Goal: Transaction & Acquisition: Purchase product/service

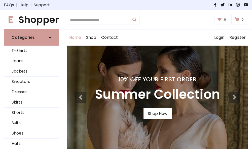
click at [126, 81] on h4 "10% Off Your First Order" at bounding box center [157, 79] width 125 height 7
click at [157, 114] on link "Shop Now" at bounding box center [157, 113] width 28 height 11
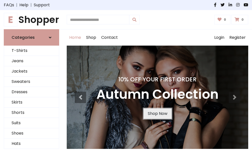
click at [157, 114] on link "Shop Now" at bounding box center [157, 113] width 28 height 11
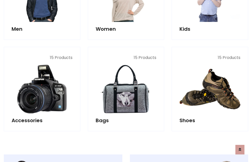
scroll to position [502, 0]
